Goal: Use online tool/utility: Utilize a website feature to perform a specific function

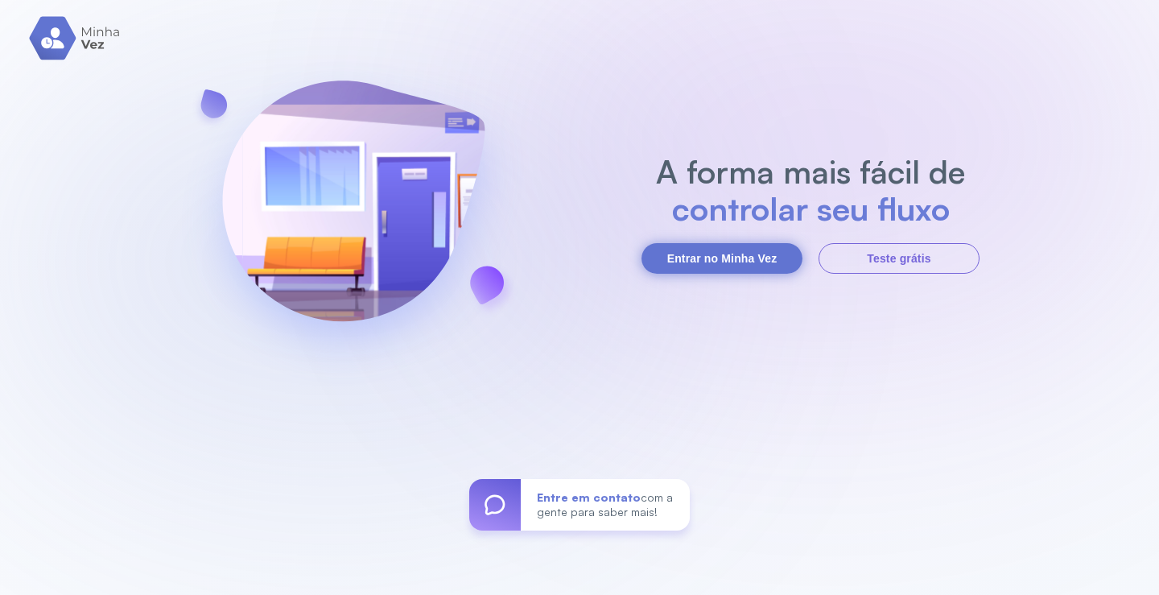
click at [706, 265] on button "Entrar no Minha Vez" at bounding box center [721, 258] width 161 height 31
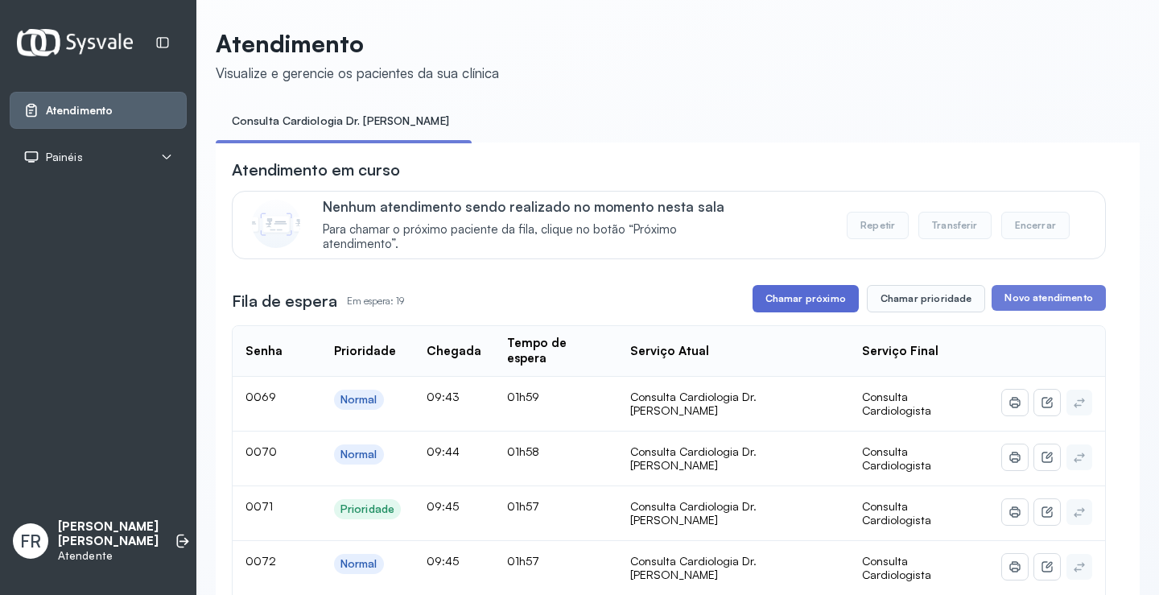
click at [805, 298] on button "Chamar próximo" at bounding box center [805, 298] width 106 height 27
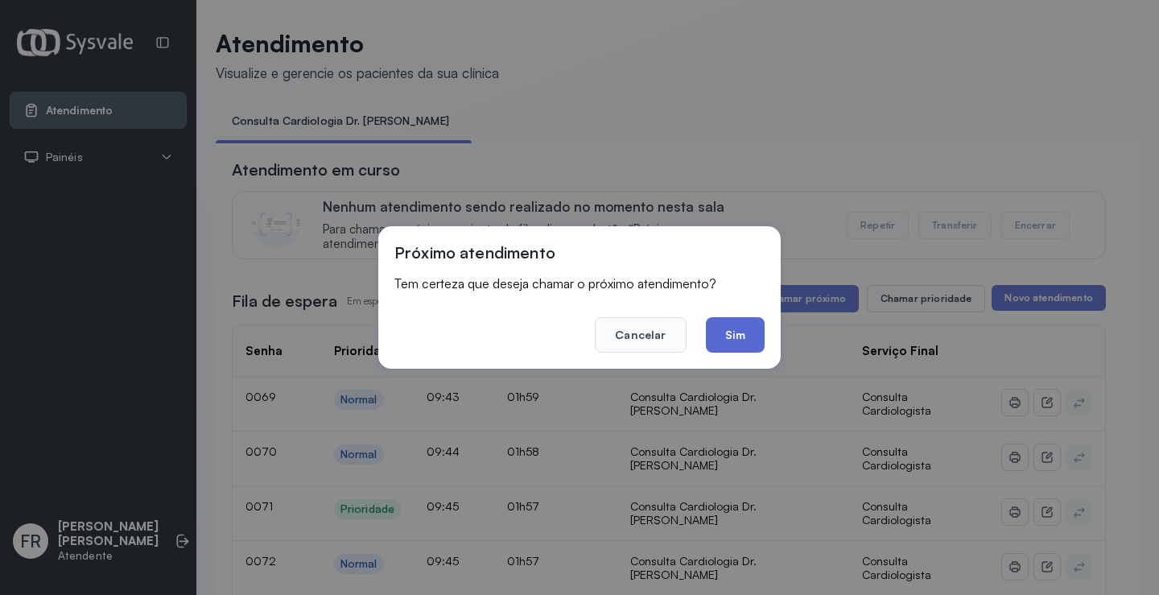
click at [736, 335] on button "Sim" at bounding box center [735, 334] width 59 height 35
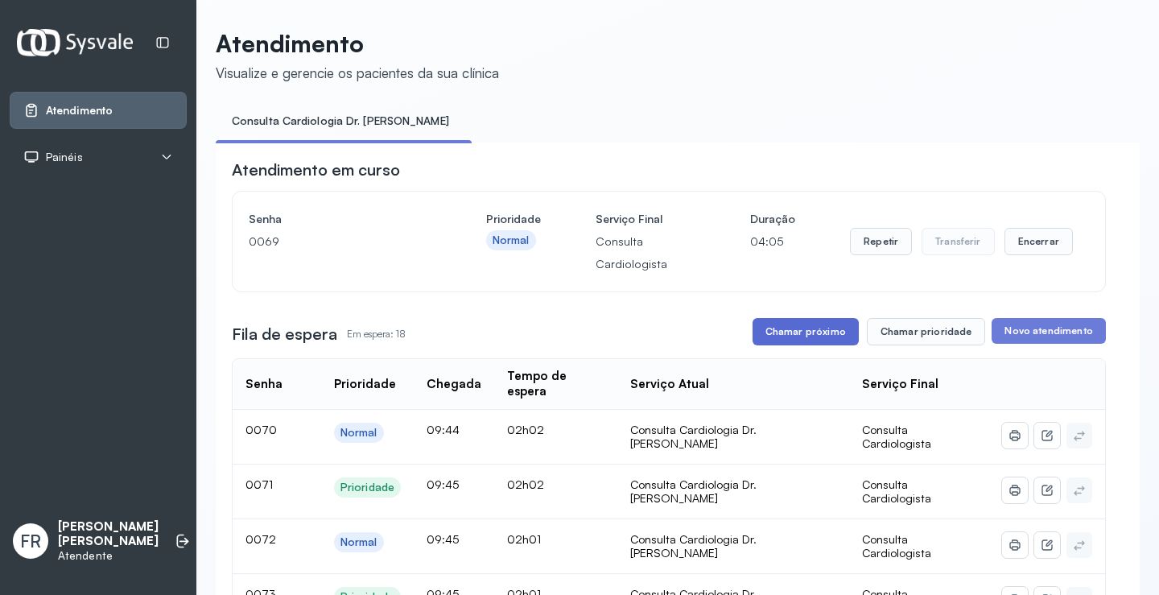
click at [803, 335] on button "Chamar próximo" at bounding box center [805, 331] width 106 height 27
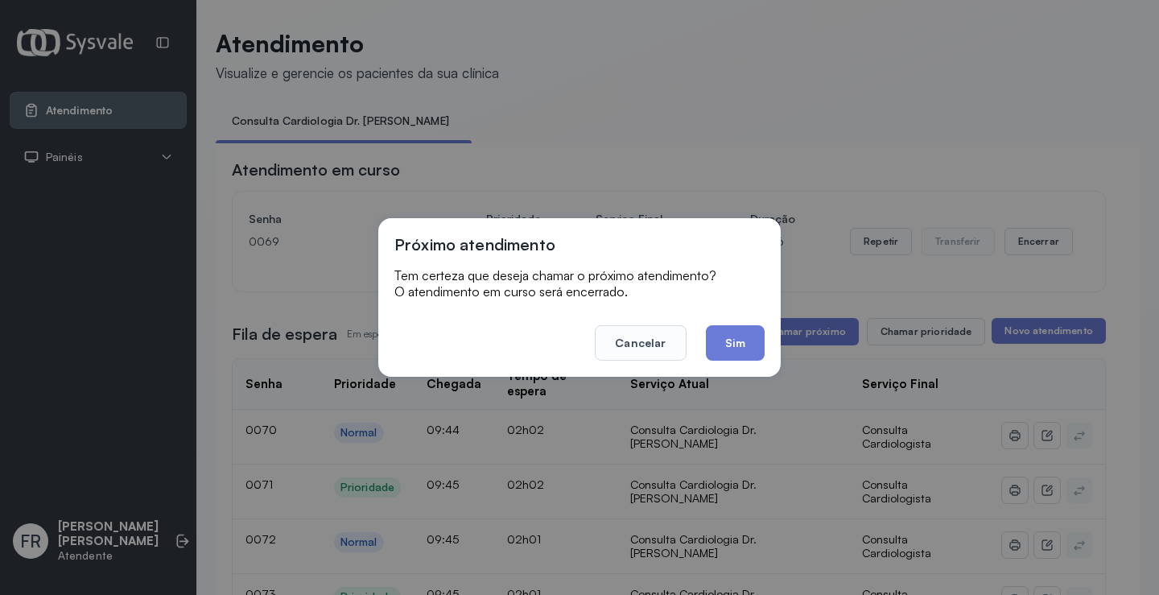
drag, startPoint x: 726, startPoint y: 333, endPoint x: 710, endPoint y: 286, distance: 49.4
click at [727, 334] on button "Sim" at bounding box center [735, 342] width 59 height 35
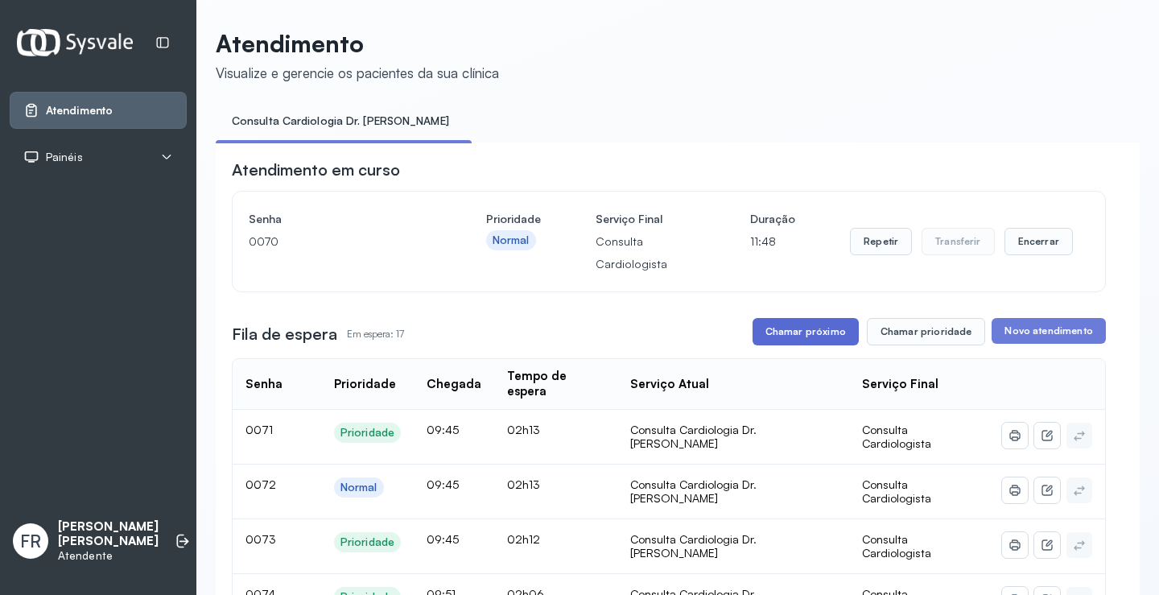
click at [797, 328] on button "Chamar próximo" at bounding box center [805, 331] width 106 height 27
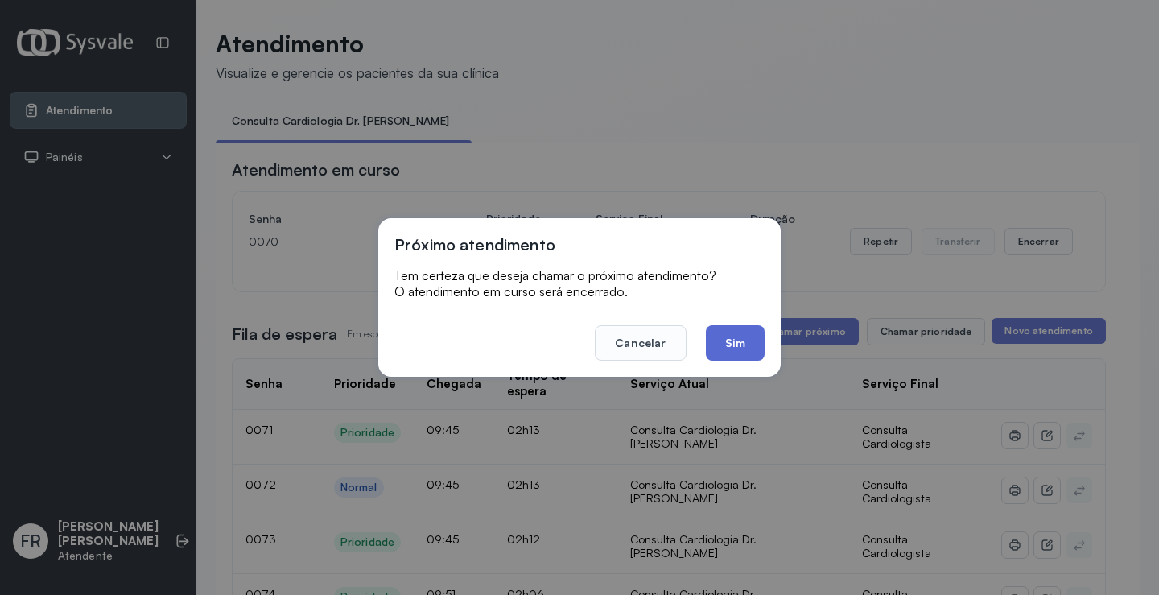
click at [718, 342] on button "Sim" at bounding box center [735, 342] width 59 height 35
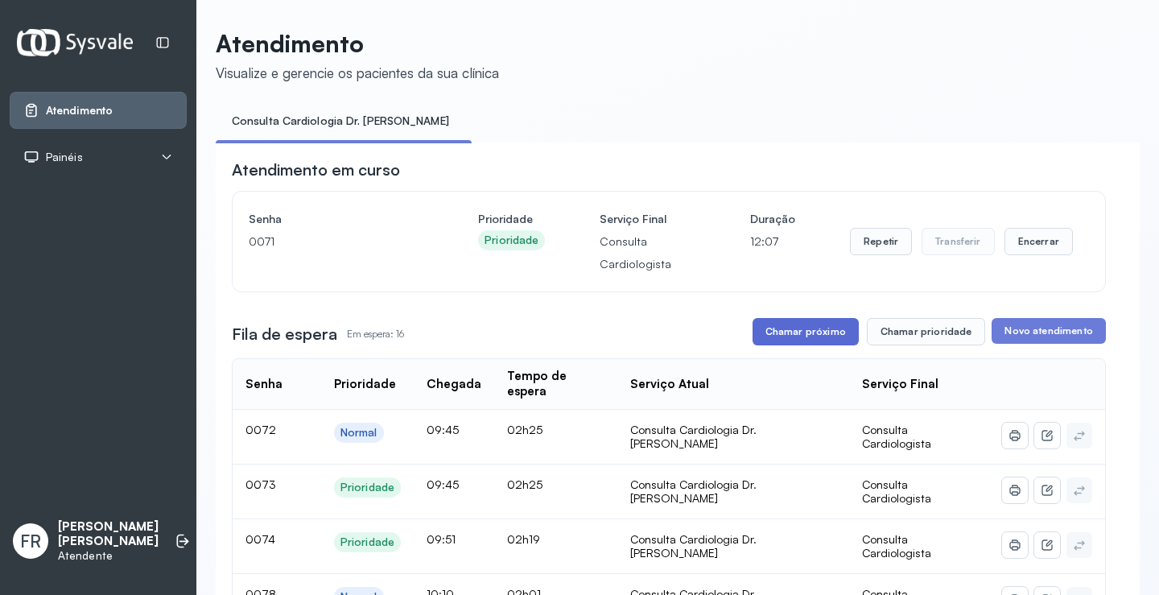
click at [800, 336] on button "Chamar próximo" at bounding box center [805, 331] width 106 height 27
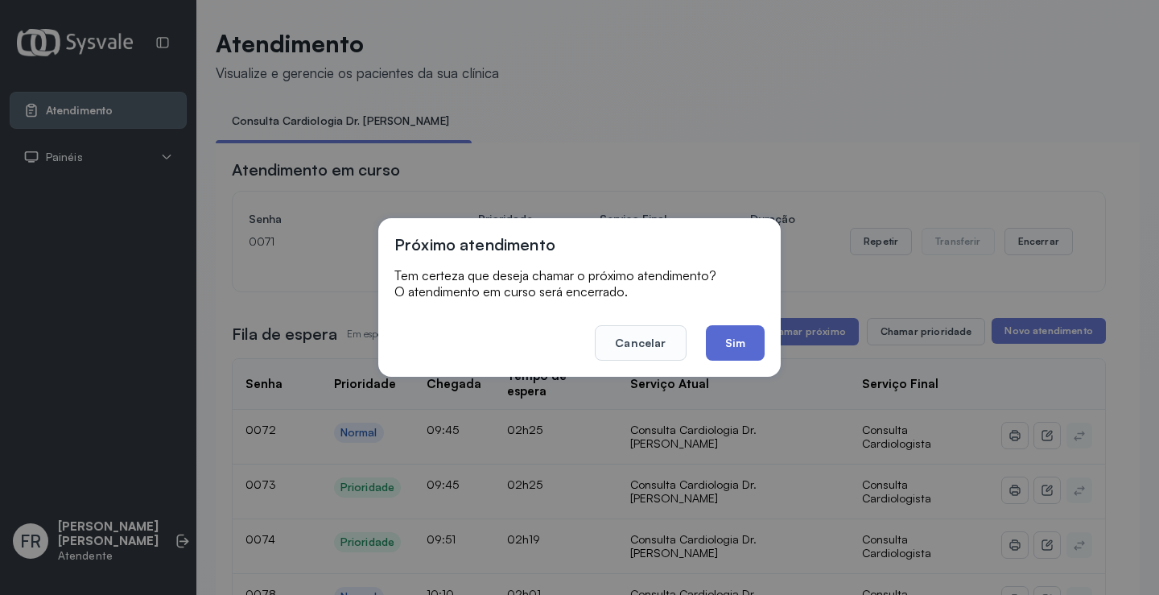
click at [752, 344] on button "Sim" at bounding box center [735, 342] width 59 height 35
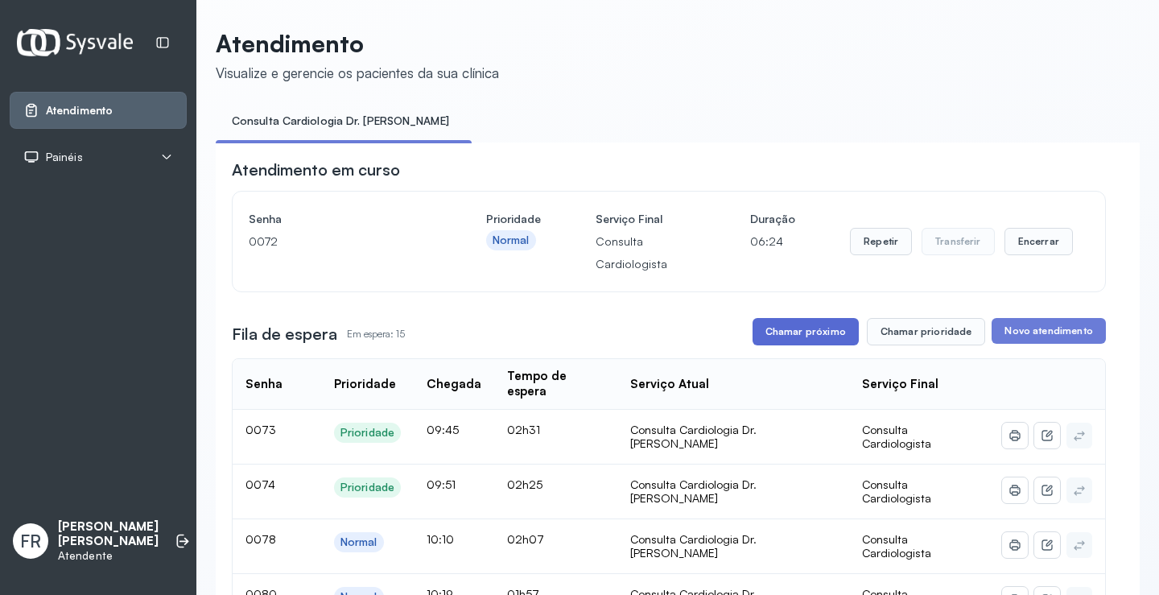
click at [806, 330] on button "Chamar próximo" at bounding box center [805, 331] width 106 height 27
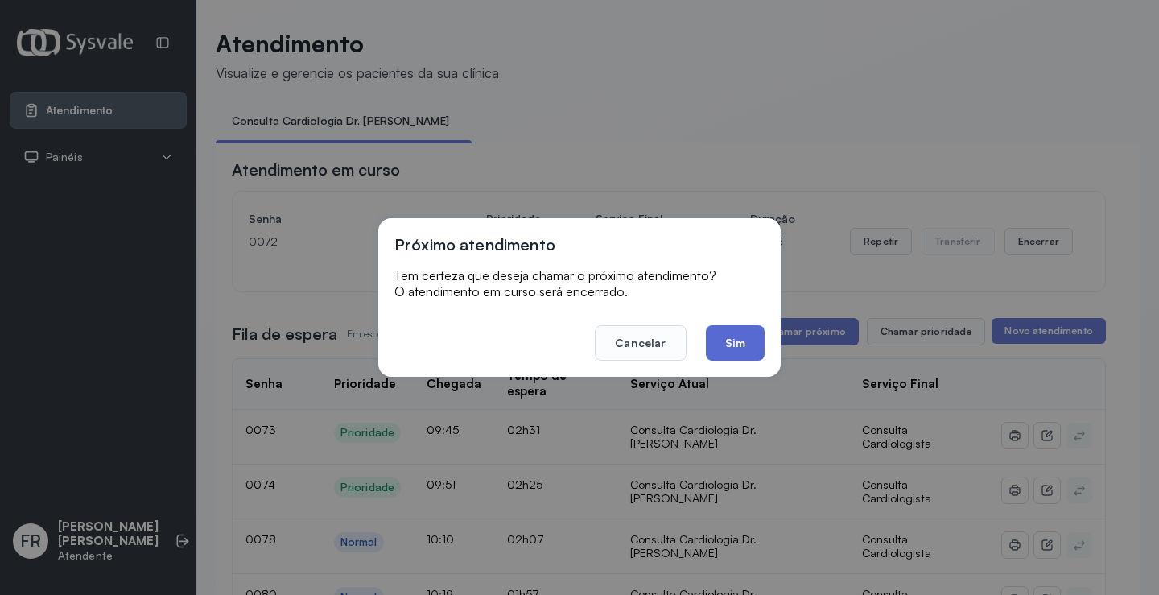
drag, startPoint x: 729, startPoint y: 344, endPoint x: 682, endPoint y: 219, distance: 133.2
click at [729, 343] on button "Sim" at bounding box center [735, 342] width 59 height 35
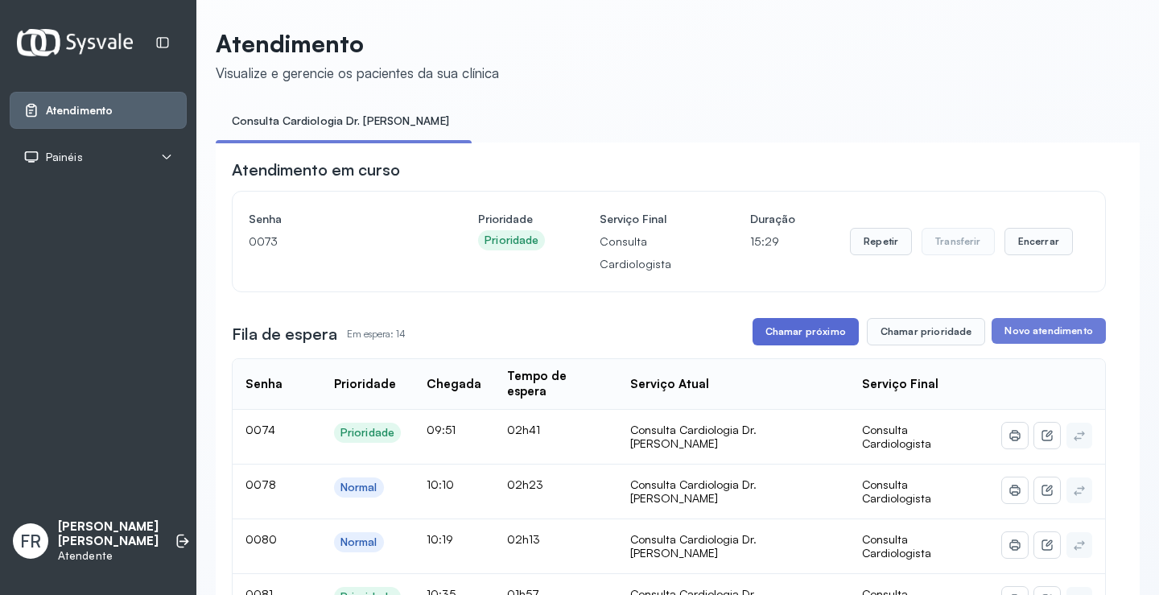
click at [807, 331] on button "Chamar próximo" at bounding box center [805, 331] width 106 height 27
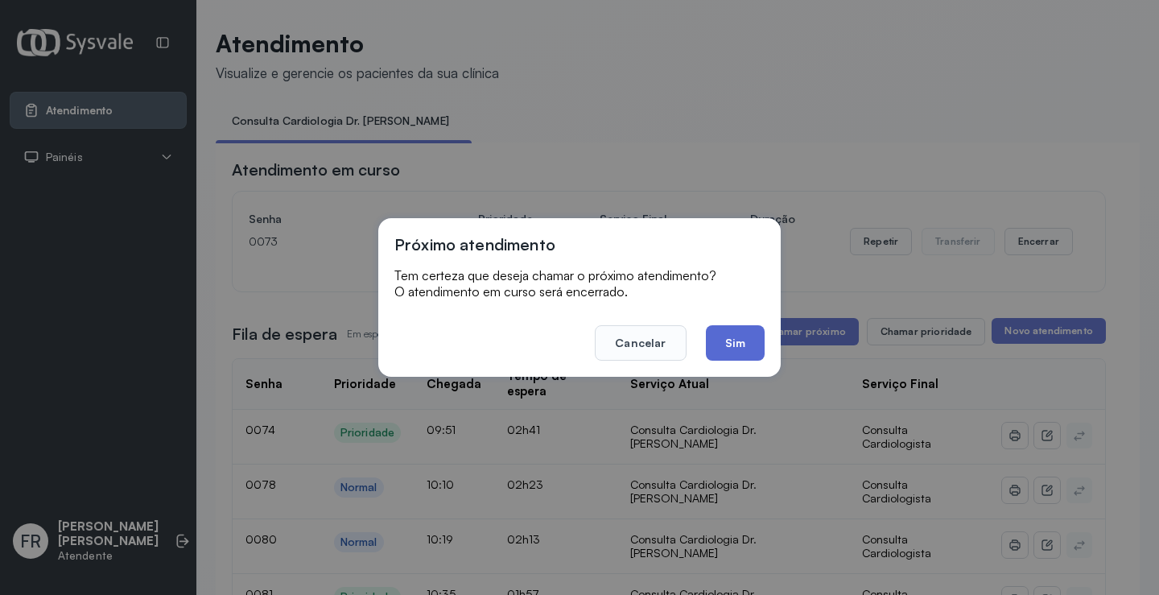
click at [725, 338] on button "Sim" at bounding box center [735, 342] width 59 height 35
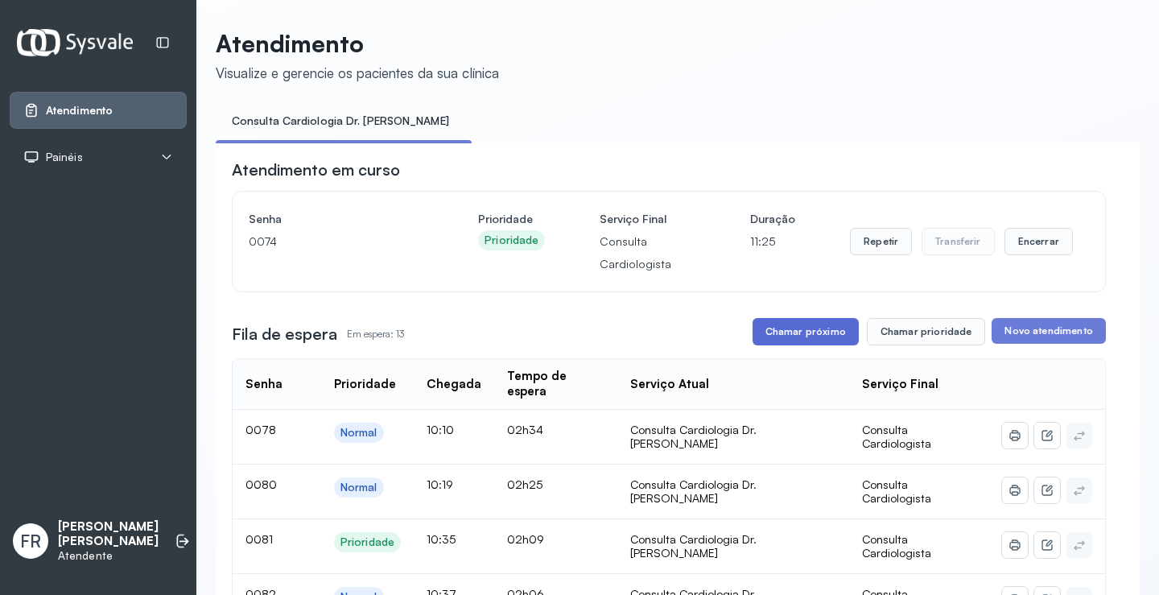
click at [791, 338] on button "Chamar próximo" at bounding box center [805, 331] width 106 height 27
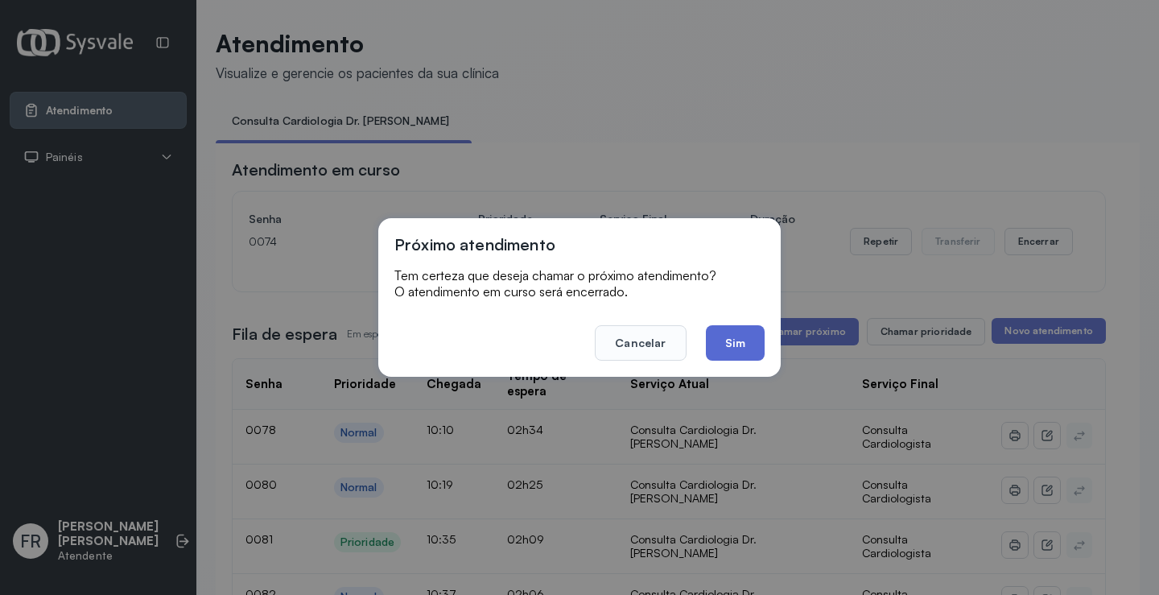
click at [726, 343] on button "Sim" at bounding box center [735, 342] width 59 height 35
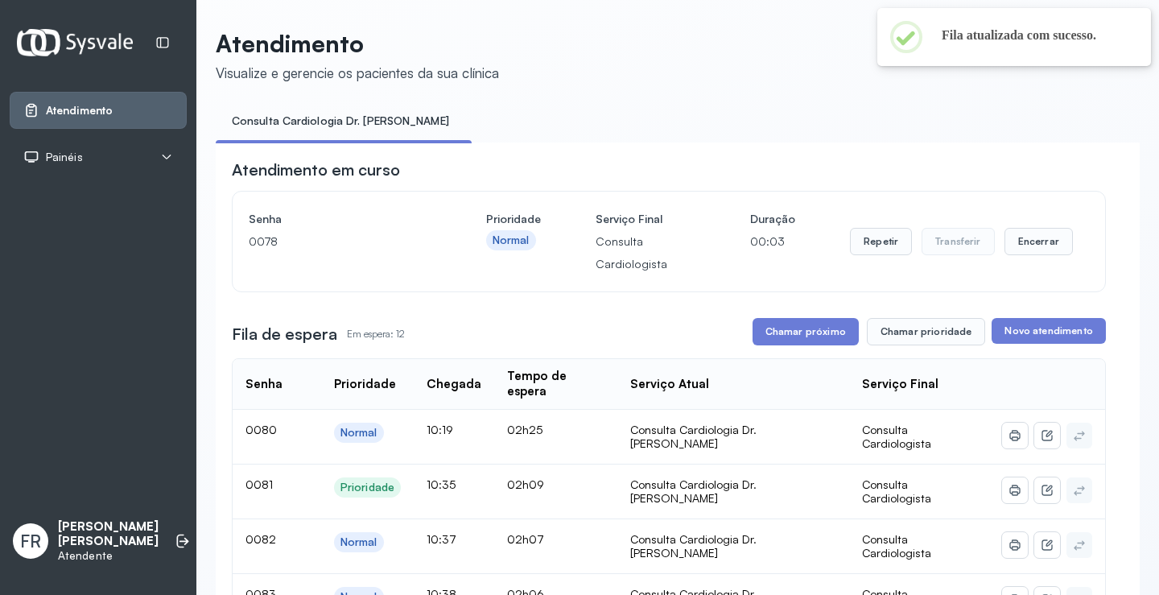
scroll to position [80, 0]
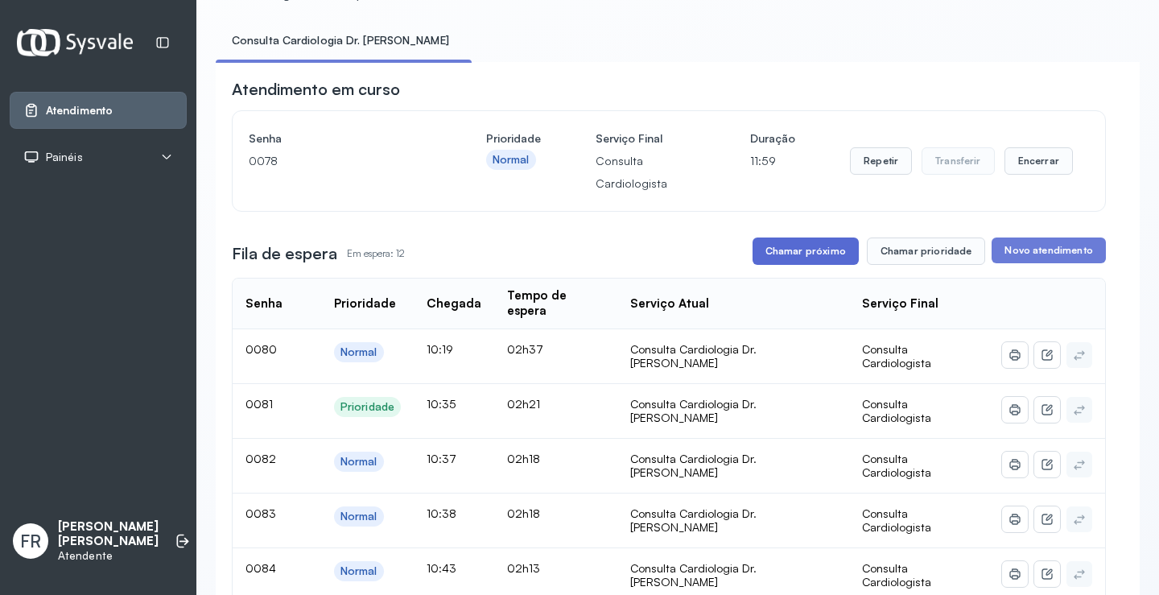
click at [812, 251] on button "Chamar próximo" at bounding box center [805, 250] width 106 height 27
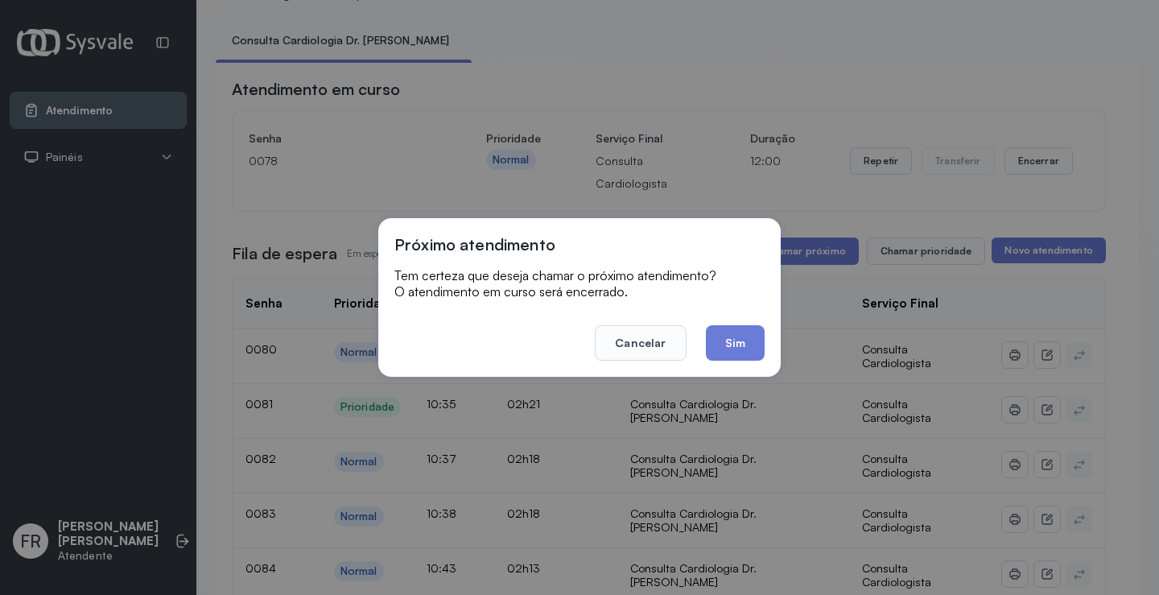
drag, startPoint x: 740, startPoint y: 348, endPoint x: 620, endPoint y: 171, distance: 214.3
click at [723, 332] on button "Sim" at bounding box center [735, 342] width 59 height 35
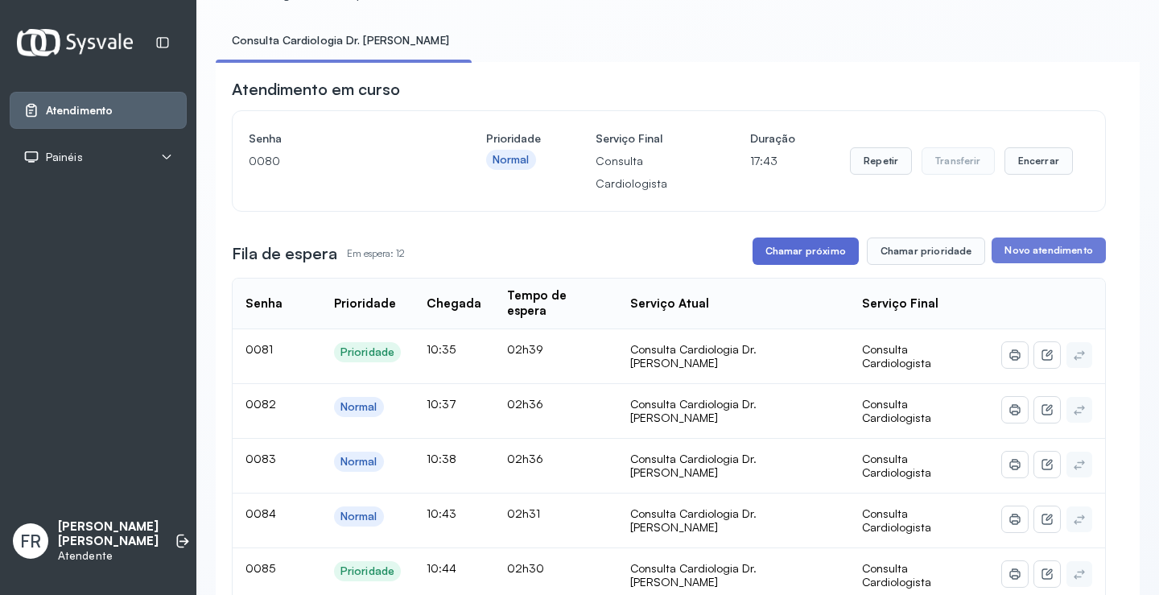
click at [809, 252] on button "Chamar próximo" at bounding box center [805, 250] width 106 height 27
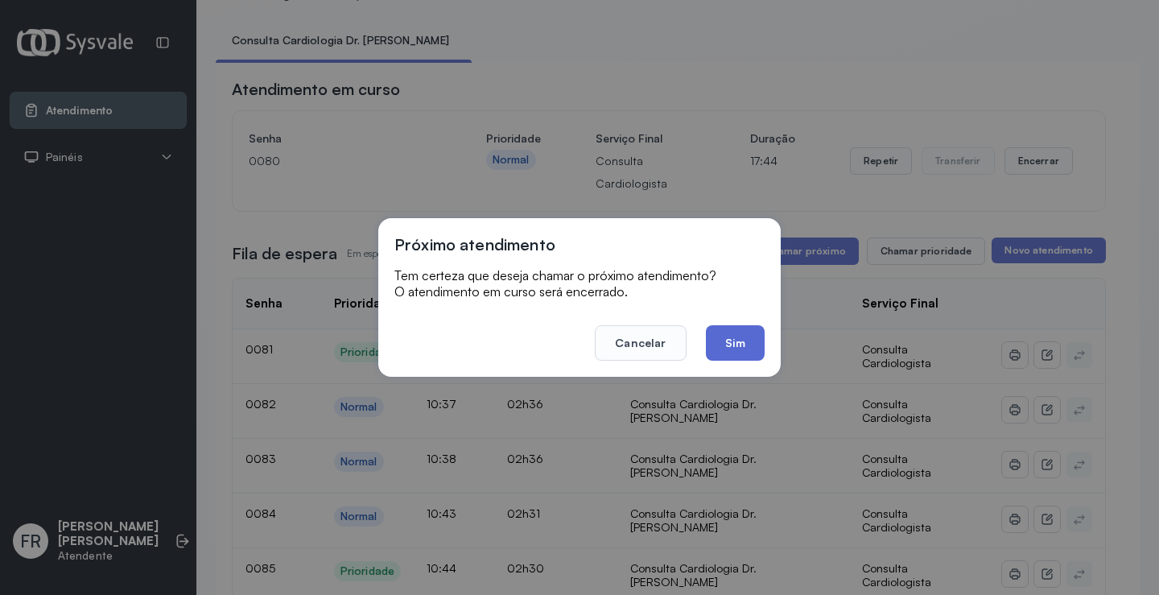
drag, startPoint x: 725, startPoint y: 348, endPoint x: 682, endPoint y: 323, distance: 49.7
click at [725, 347] on button "Sim" at bounding box center [735, 342] width 59 height 35
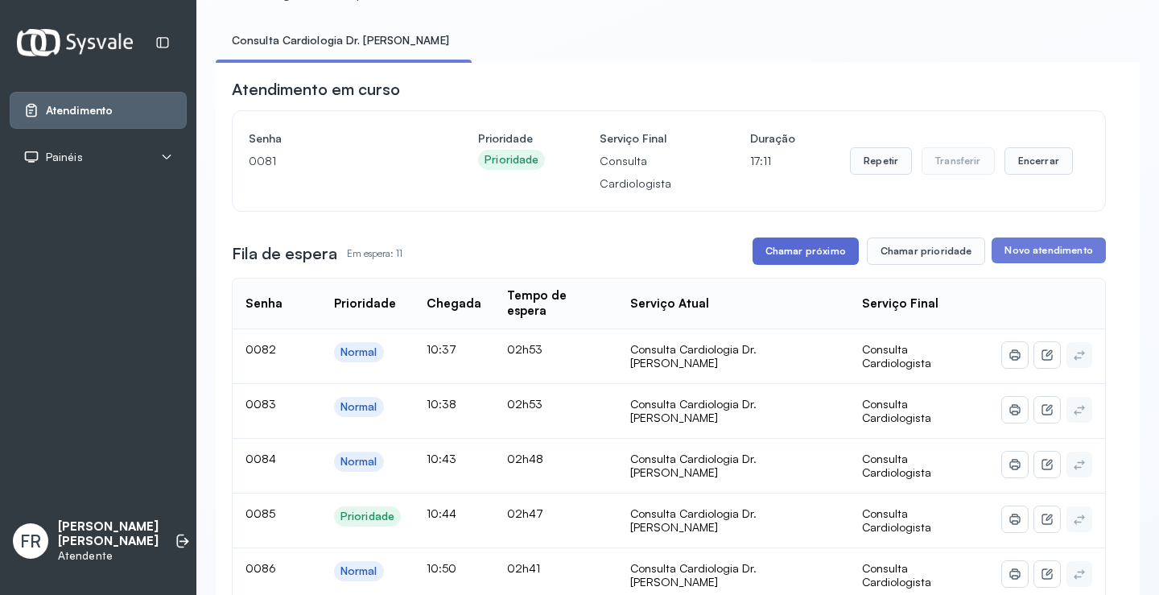
click at [795, 251] on button "Chamar próximo" at bounding box center [805, 250] width 106 height 27
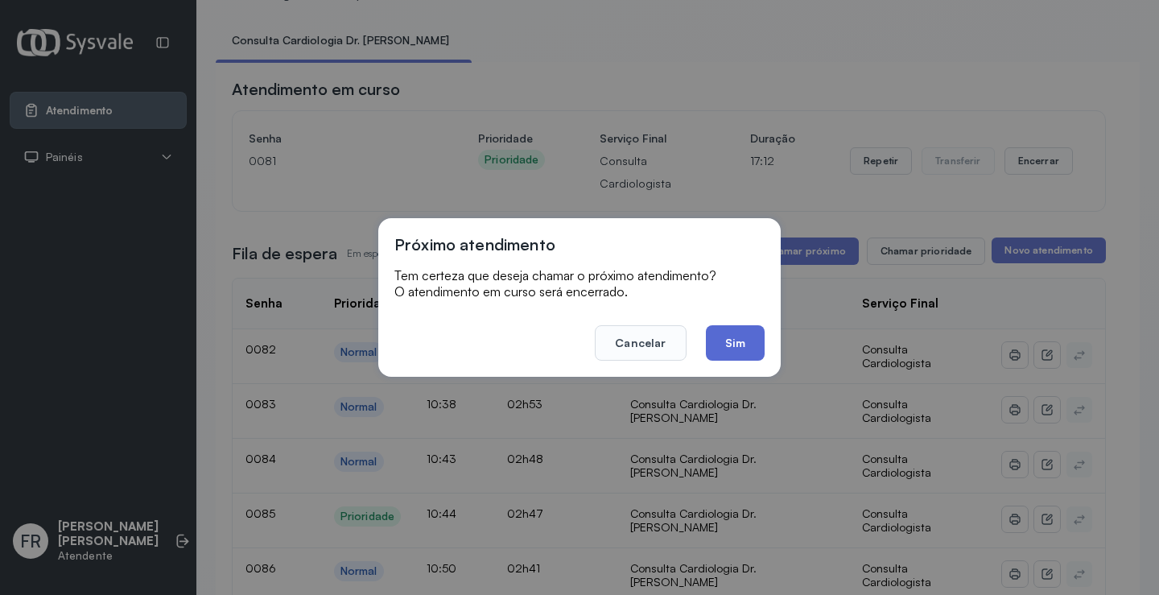
click at [727, 341] on button "Sim" at bounding box center [735, 342] width 59 height 35
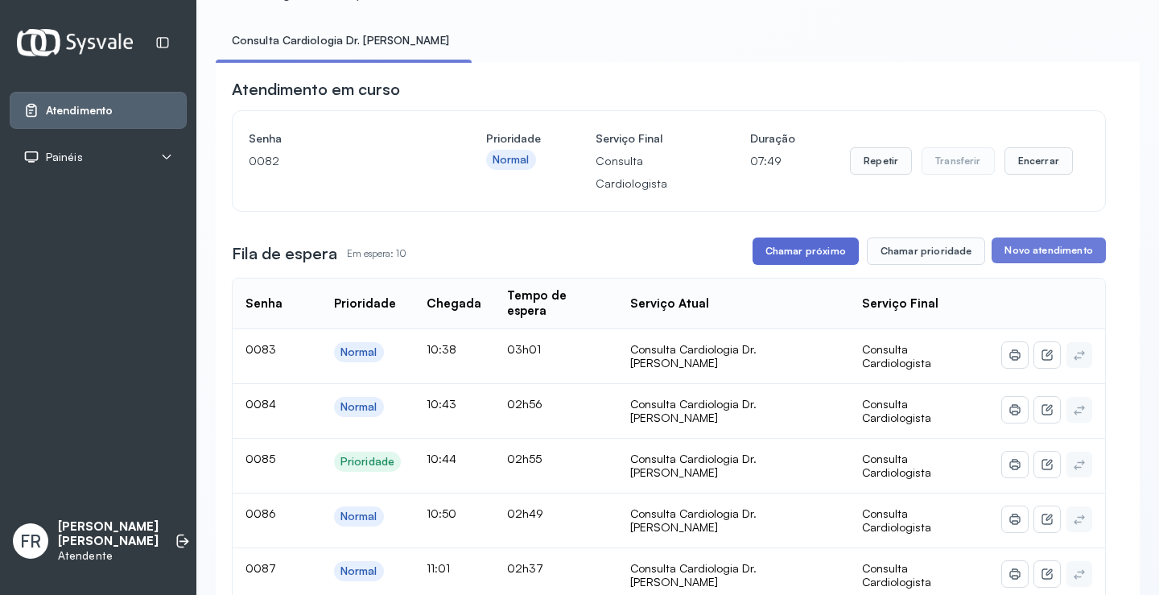
click at [815, 253] on button "Chamar próximo" at bounding box center [805, 250] width 106 height 27
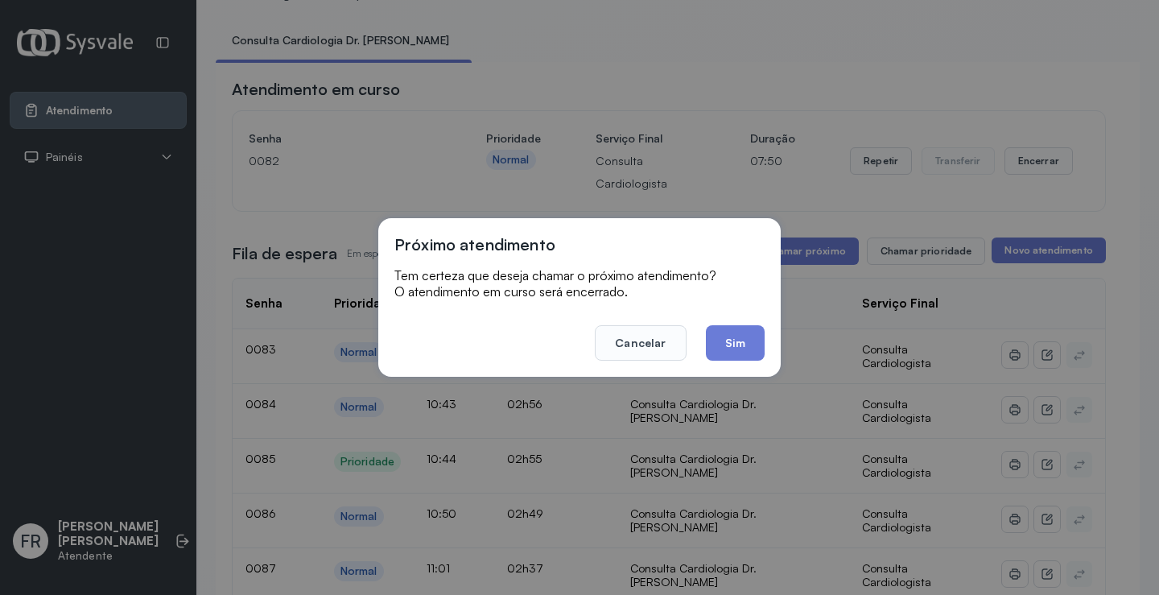
drag, startPoint x: 732, startPoint y: 348, endPoint x: 575, endPoint y: 198, distance: 218.0
click at [728, 343] on button "Sim" at bounding box center [735, 342] width 59 height 35
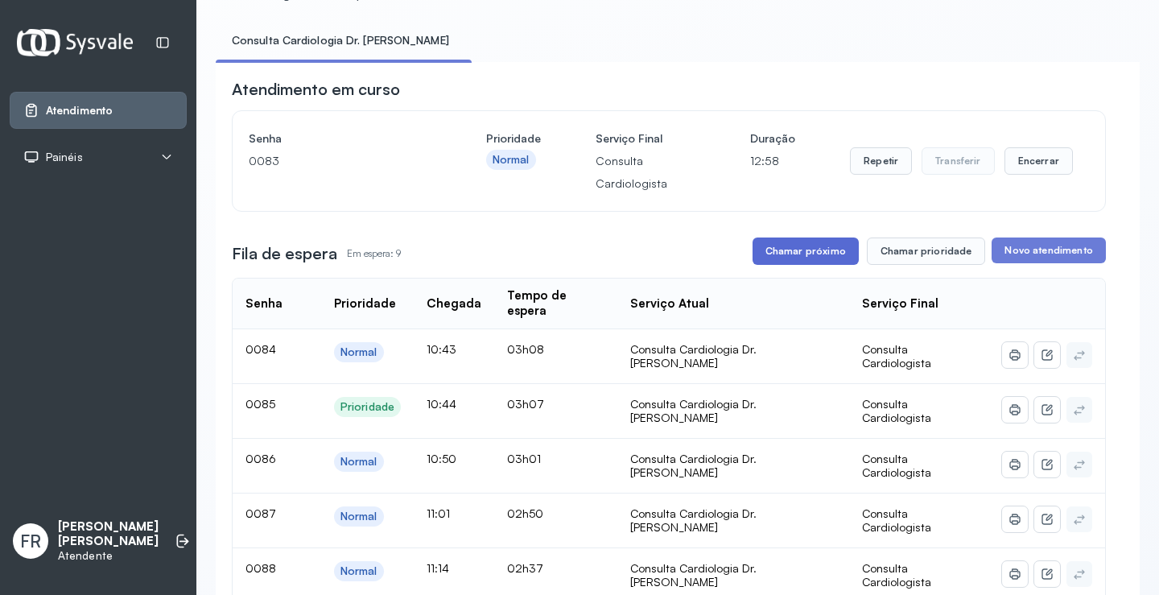
drag, startPoint x: 787, startPoint y: 250, endPoint x: 776, endPoint y: 249, distance: 11.4
click at [776, 249] on button "Chamar próximo" at bounding box center [805, 250] width 106 height 27
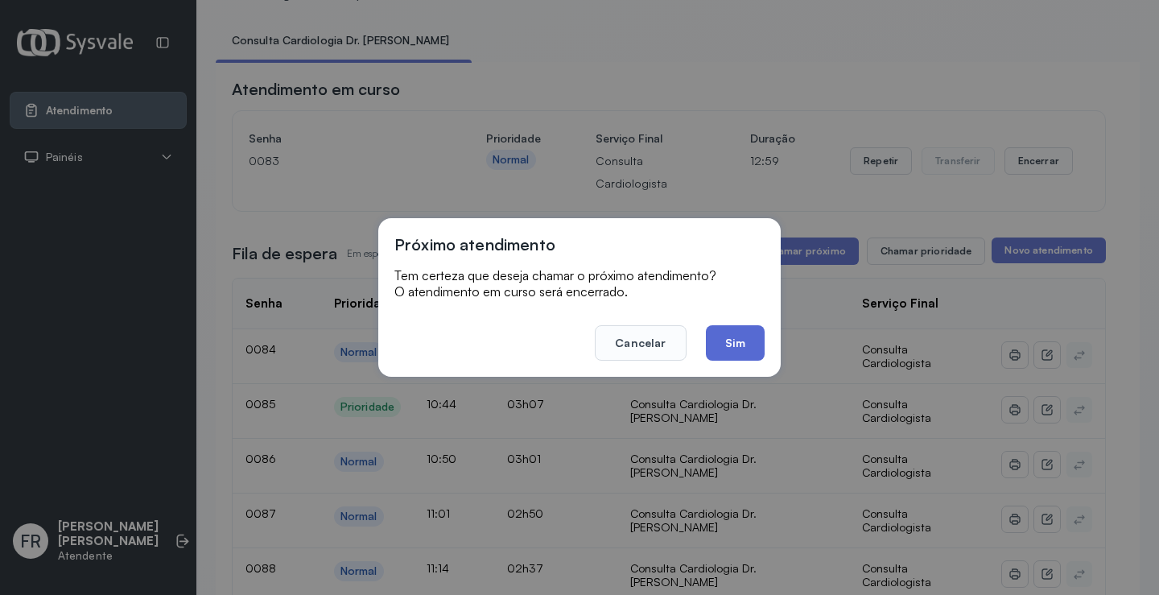
click at [725, 340] on button "Sim" at bounding box center [735, 342] width 59 height 35
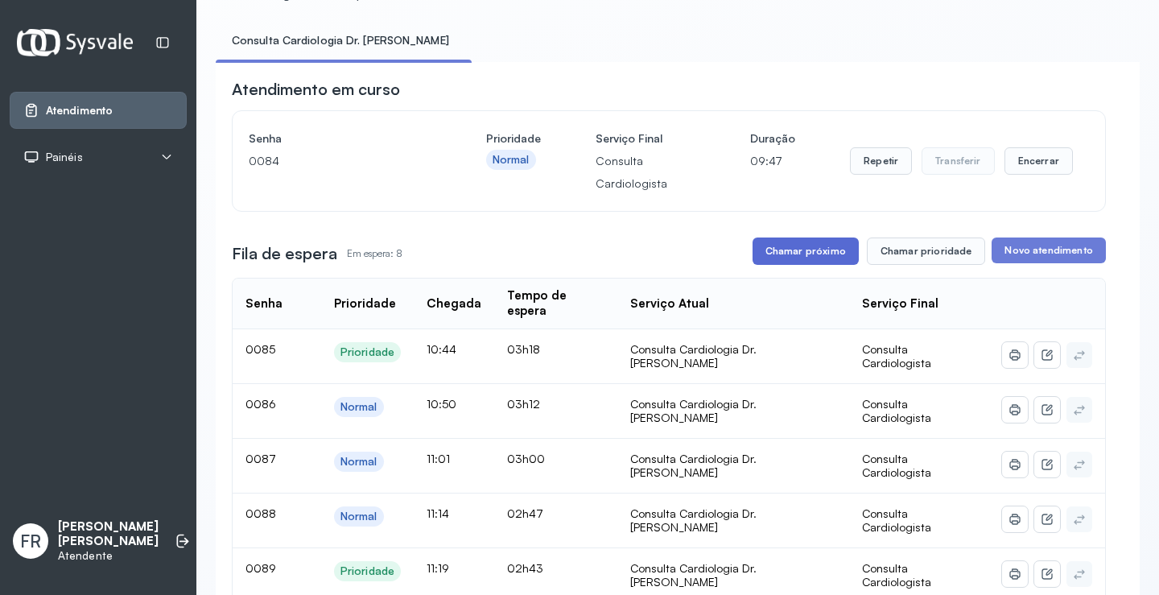
click at [794, 256] on button "Chamar próximo" at bounding box center [805, 250] width 106 height 27
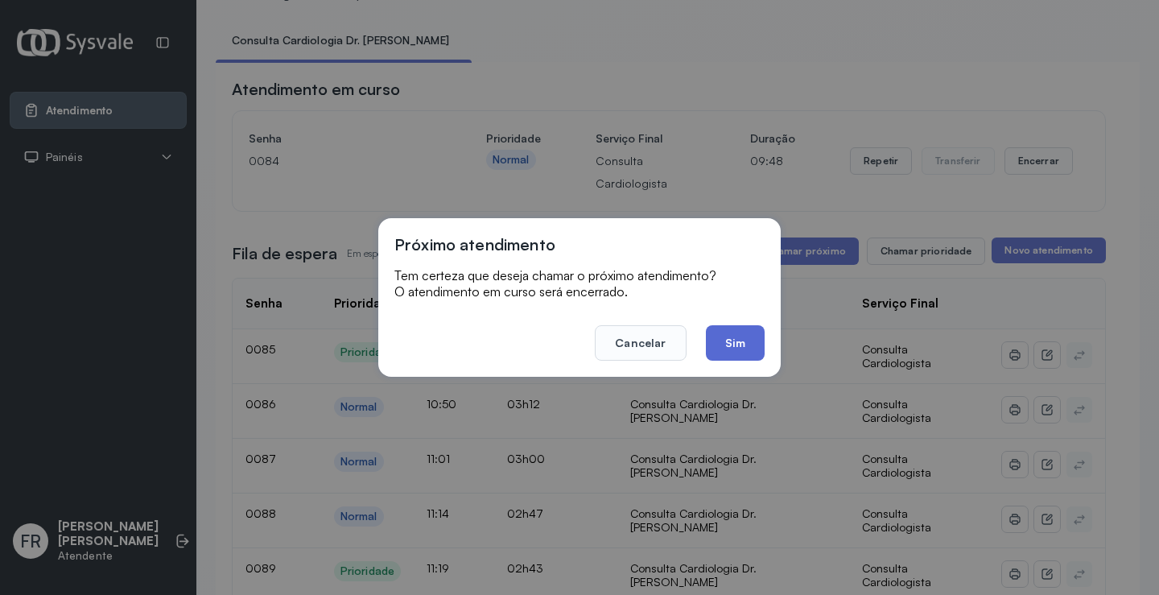
drag, startPoint x: 739, startPoint y: 343, endPoint x: 637, endPoint y: 130, distance: 236.5
click at [737, 341] on button "Sim" at bounding box center [735, 342] width 59 height 35
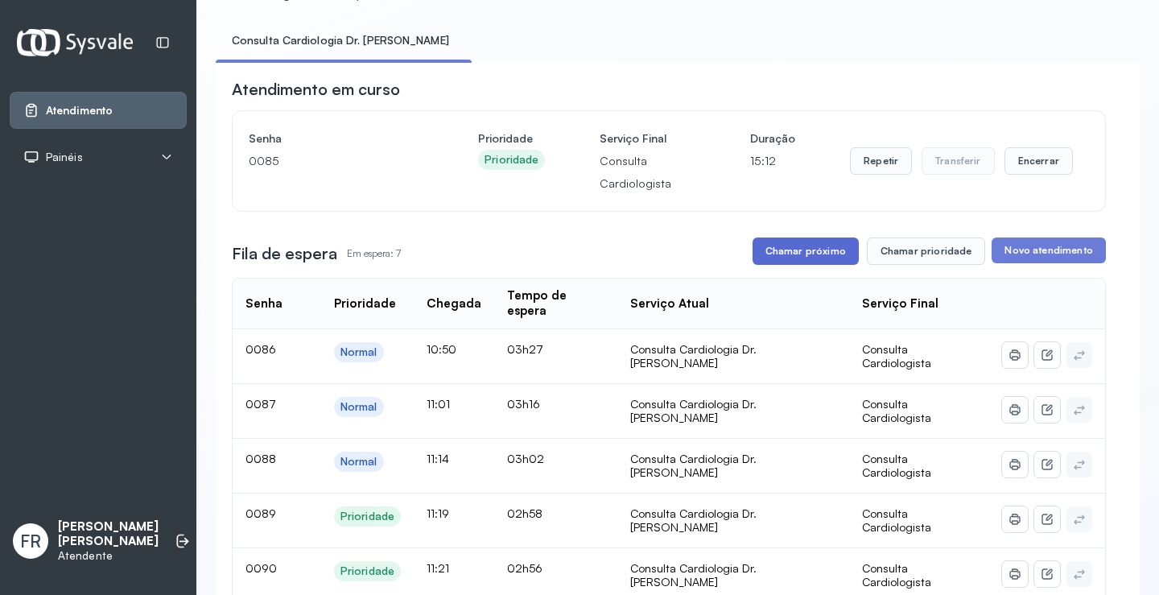
click at [818, 245] on button "Chamar próximo" at bounding box center [805, 250] width 106 height 27
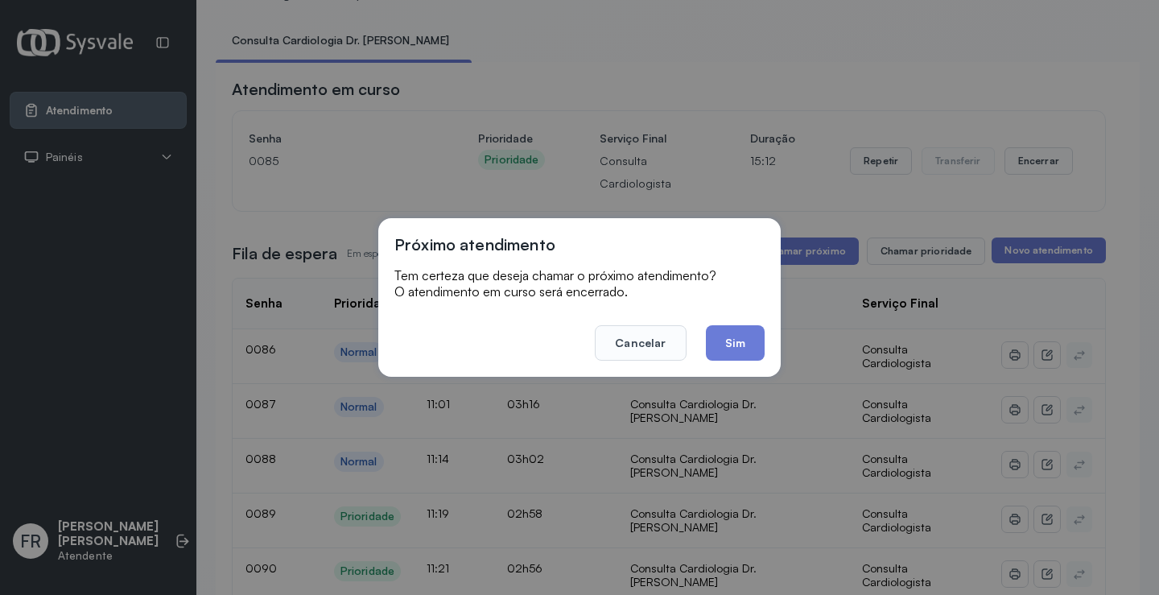
drag, startPoint x: 739, startPoint y: 342, endPoint x: 721, endPoint y: 331, distance: 21.0
click at [735, 342] on button "Sim" at bounding box center [735, 342] width 59 height 35
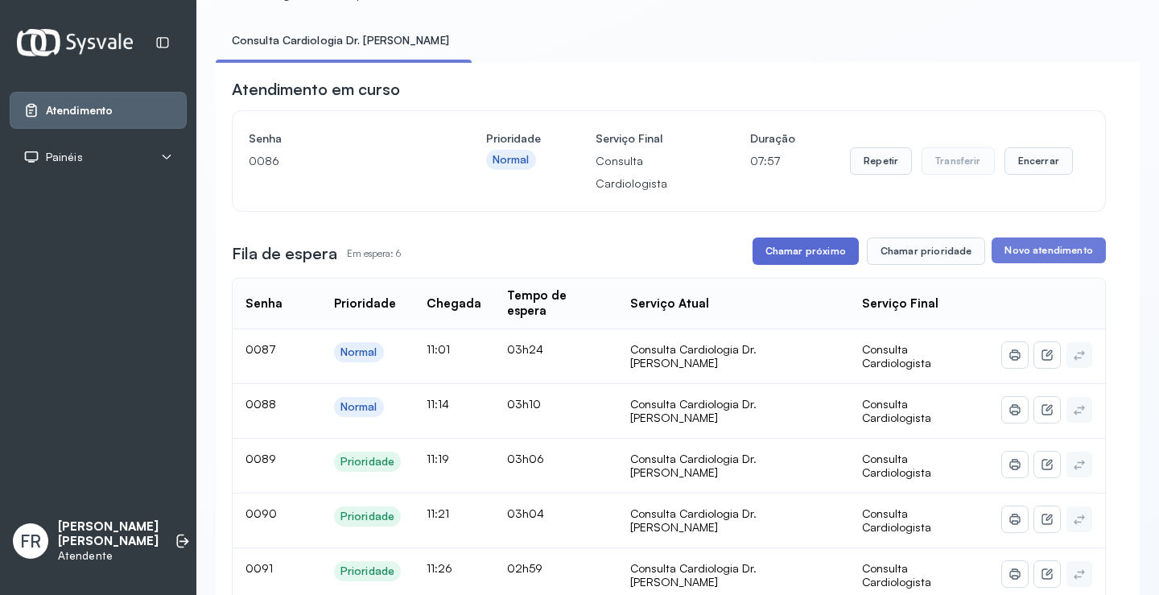
click at [772, 244] on button "Chamar próximo" at bounding box center [805, 250] width 106 height 27
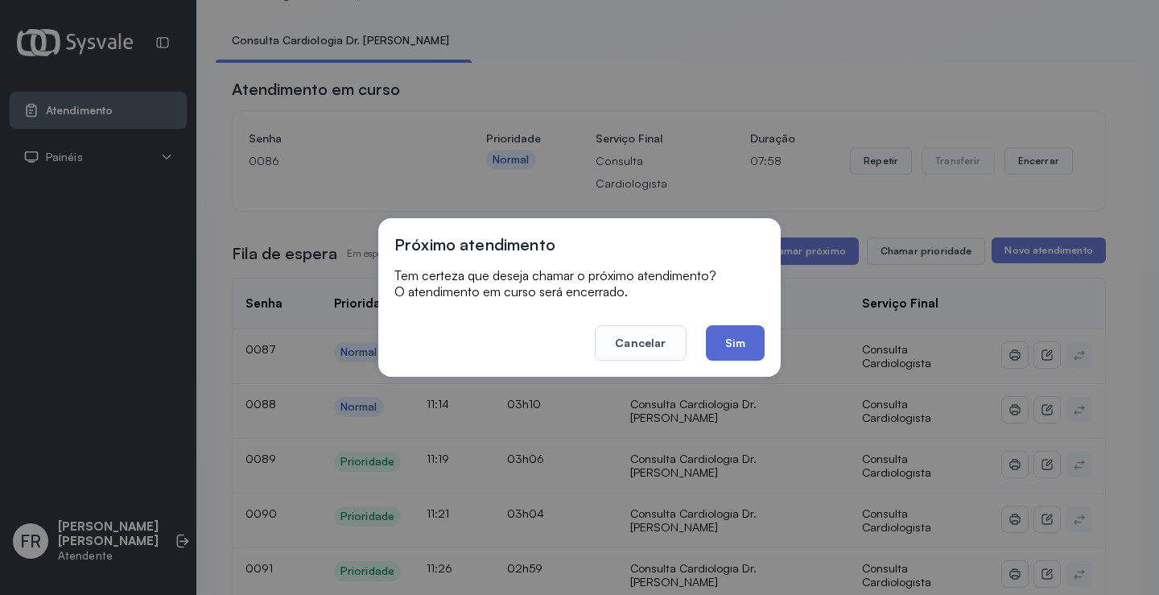
click at [726, 337] on button "Sim" at bounding box center [735, 342] width 59 height 35
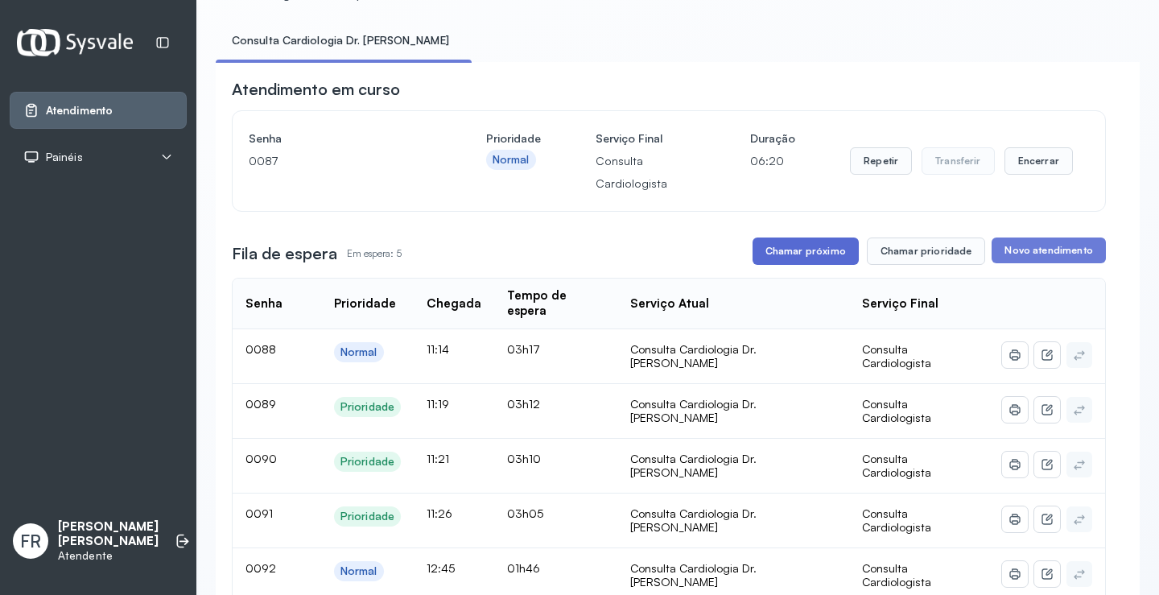
click at [811, 257] on button "Chamar próximo" at bounding box center [805, 250] width 106 height 27
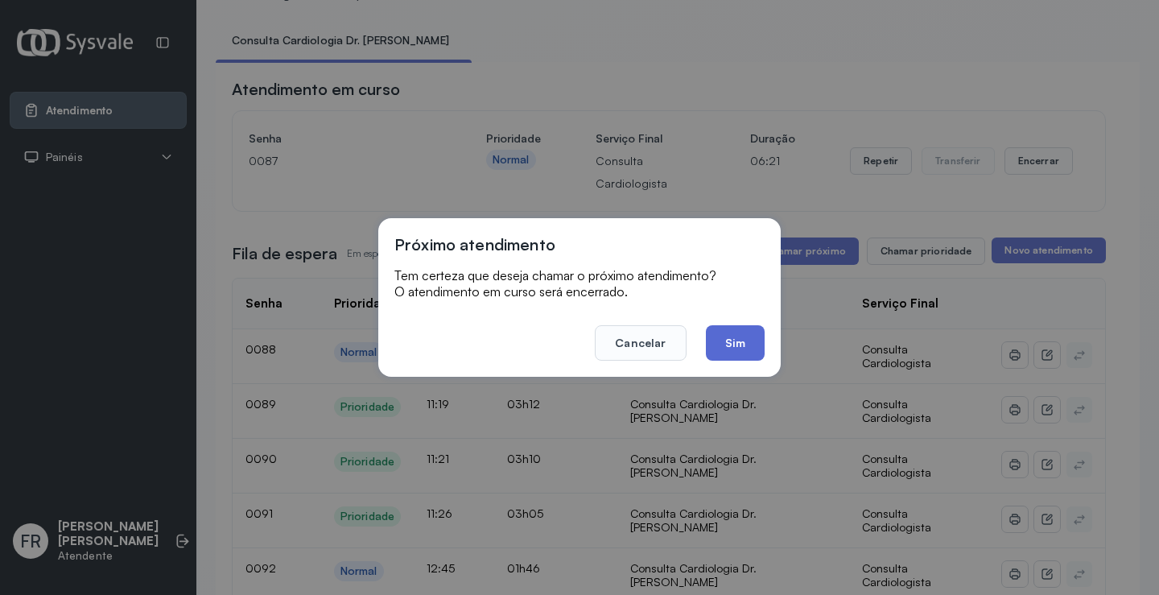
drag, startPoint x: 741, startPoint y: 353, endPoint x: 651, endPoint y: 200, distance: 178.2
click at [740, 352] on button "Sim" at bounding box center [735, 342] width 59 height 35
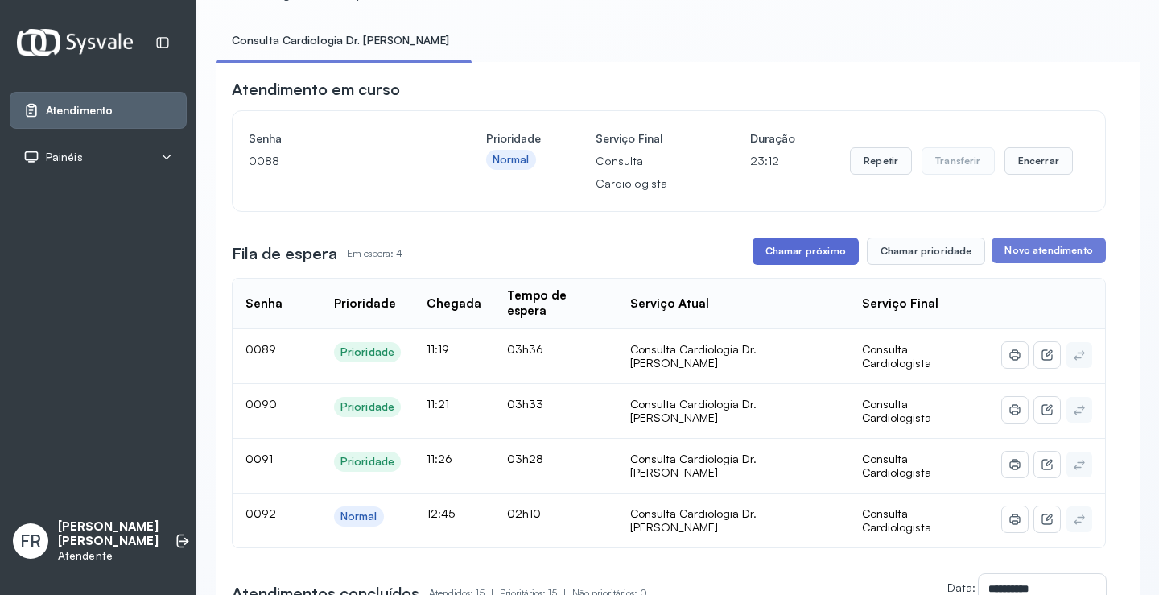
click at [802, 258] on button "Chamar próximo" at bounding box center [805, 250] width 106 height 27
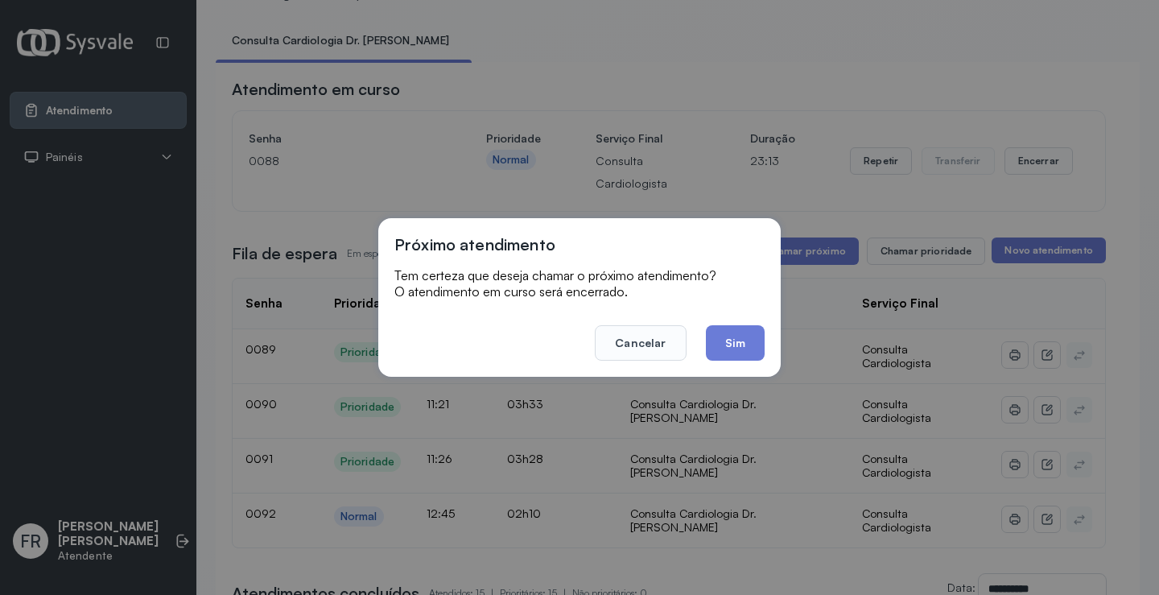
click at [743, 352] on button "Sim" at bounding box center [735, 342] width 59 height 35
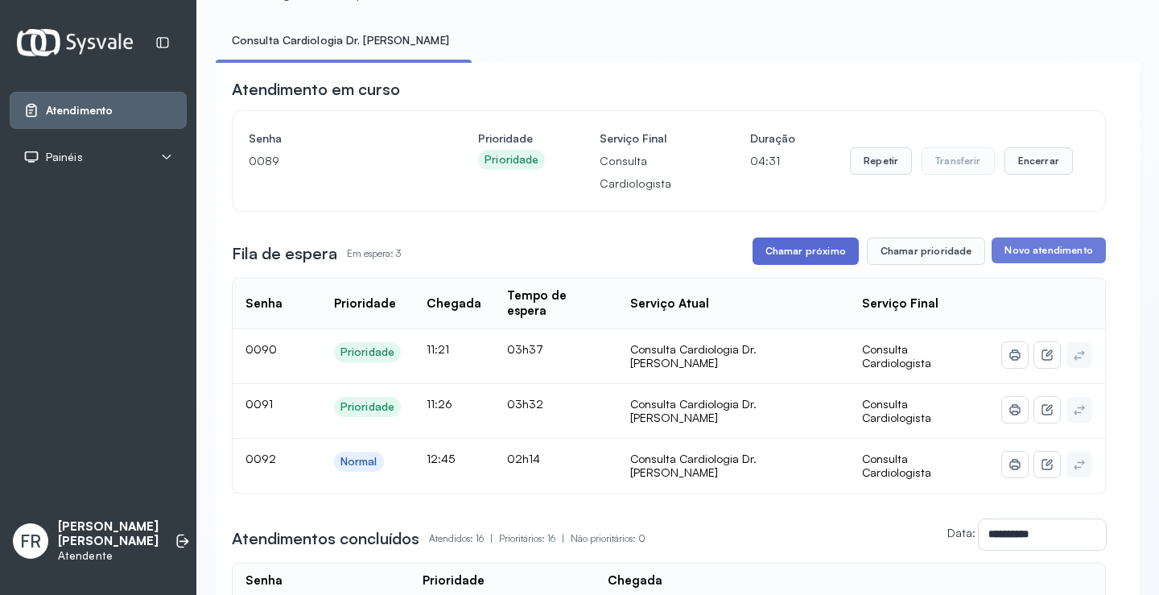
click at [785, 252] on button "Chamar próximo" at bounding box center [805, 250] width 106 height 27
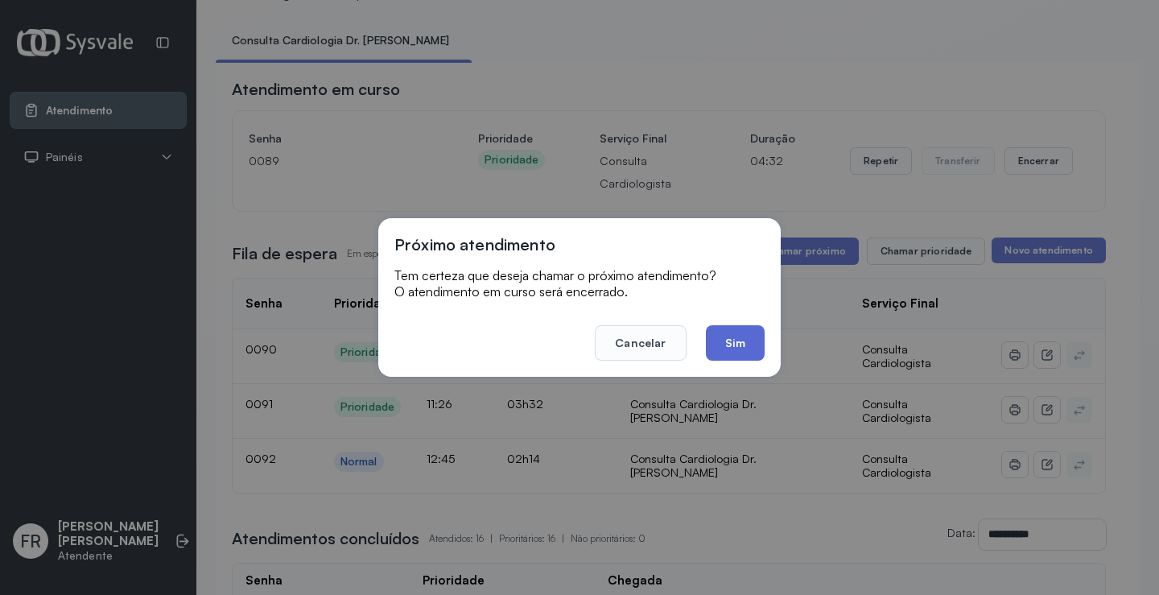
drag, startPoint x: 726, startPoint y: 346, endPoint x: 658, endPoint y: 178, distance: 181.2
click at [726, 342] on button "Sim" at bounding box center [735, 342] width 59 height 35
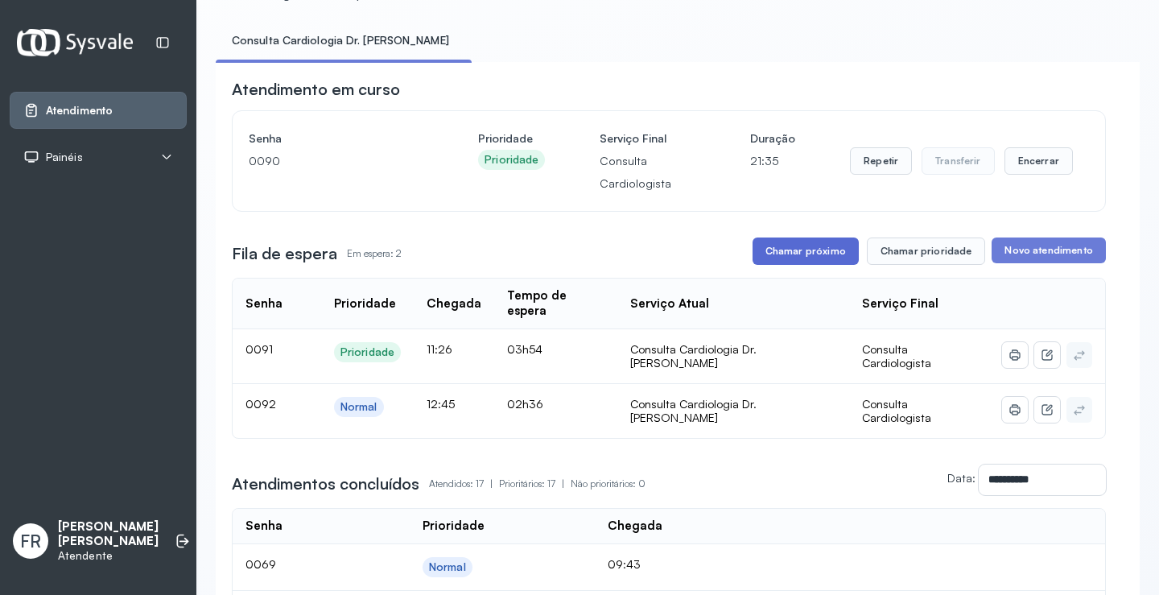
click at [801, 245] on button "Chamar próximo" at bounding box center [805, 250] width 106 height 27
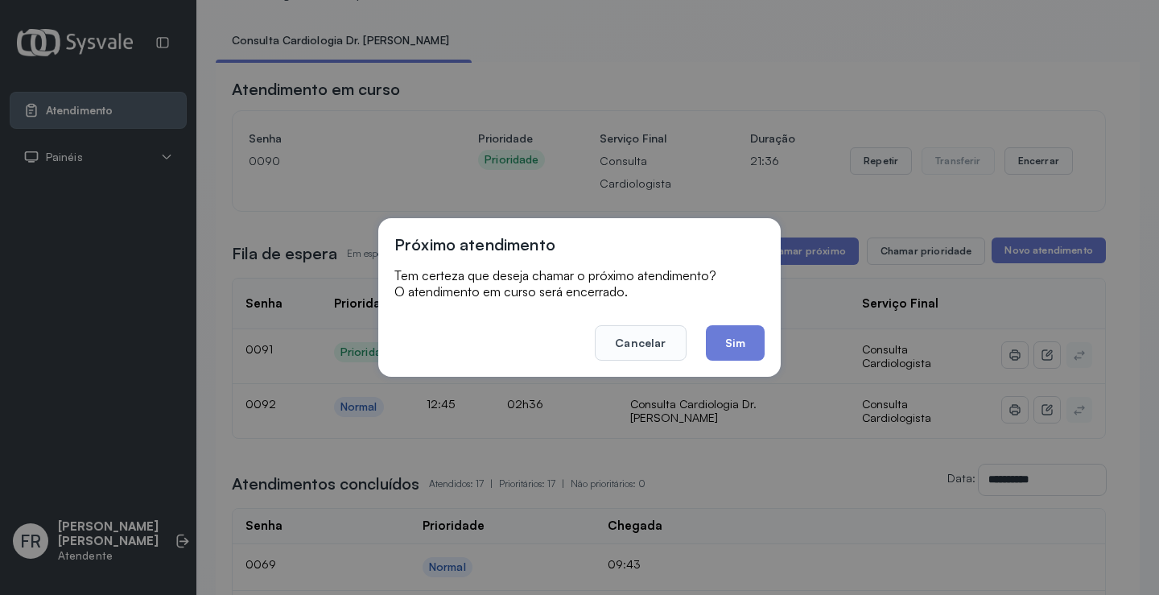
drag, startPoint x: 735, startPoint y: 343, endPoint x: 686, endPoint y: 255, distance: 100.5
click at [734, 337] on button "Sim" at bounding box center [735, 342] width 59 height 35
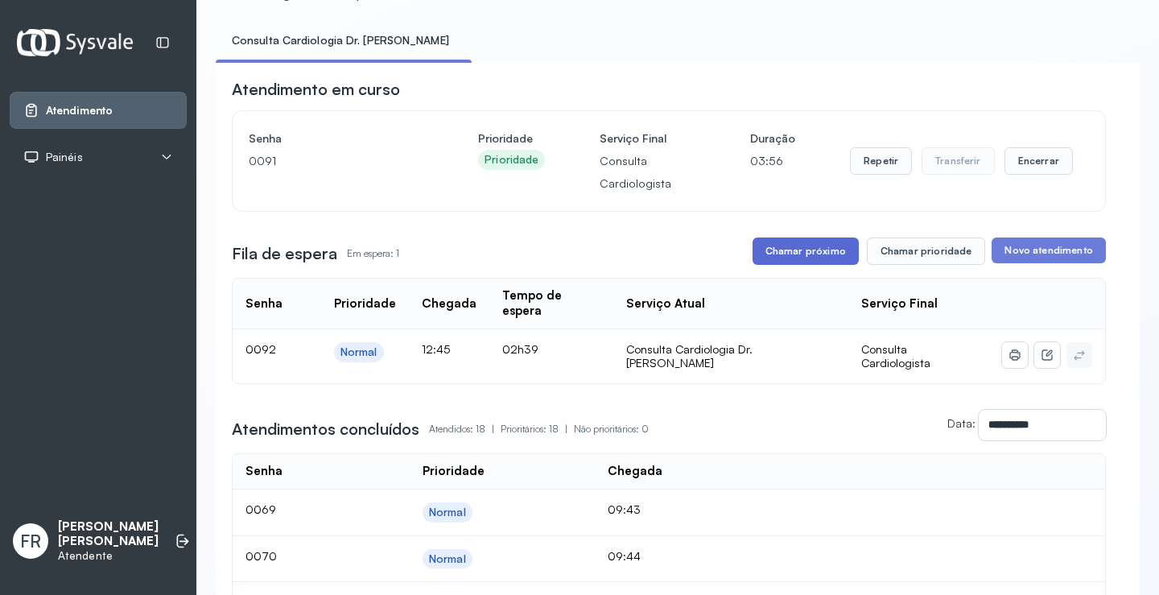
drag, startPoint x: 806, startPoint y: 257, endPoint x: 795, endPoint y: 248, distance: 14.3
click at [795, 248] on button "Chamar próximo" at bounding box center [805, 250] width 106 height 27
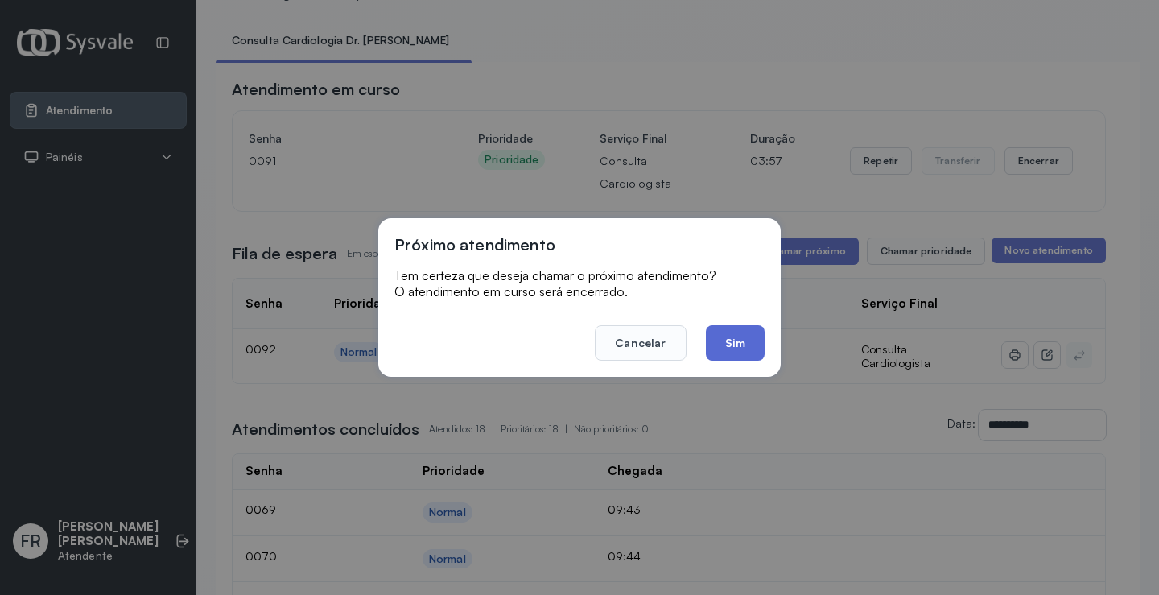
click at [724, 336] on button "Sim" at bounding box center [735, 342] width 59 height 35
